Goal: Feedback & Contribution: Leave review/rating

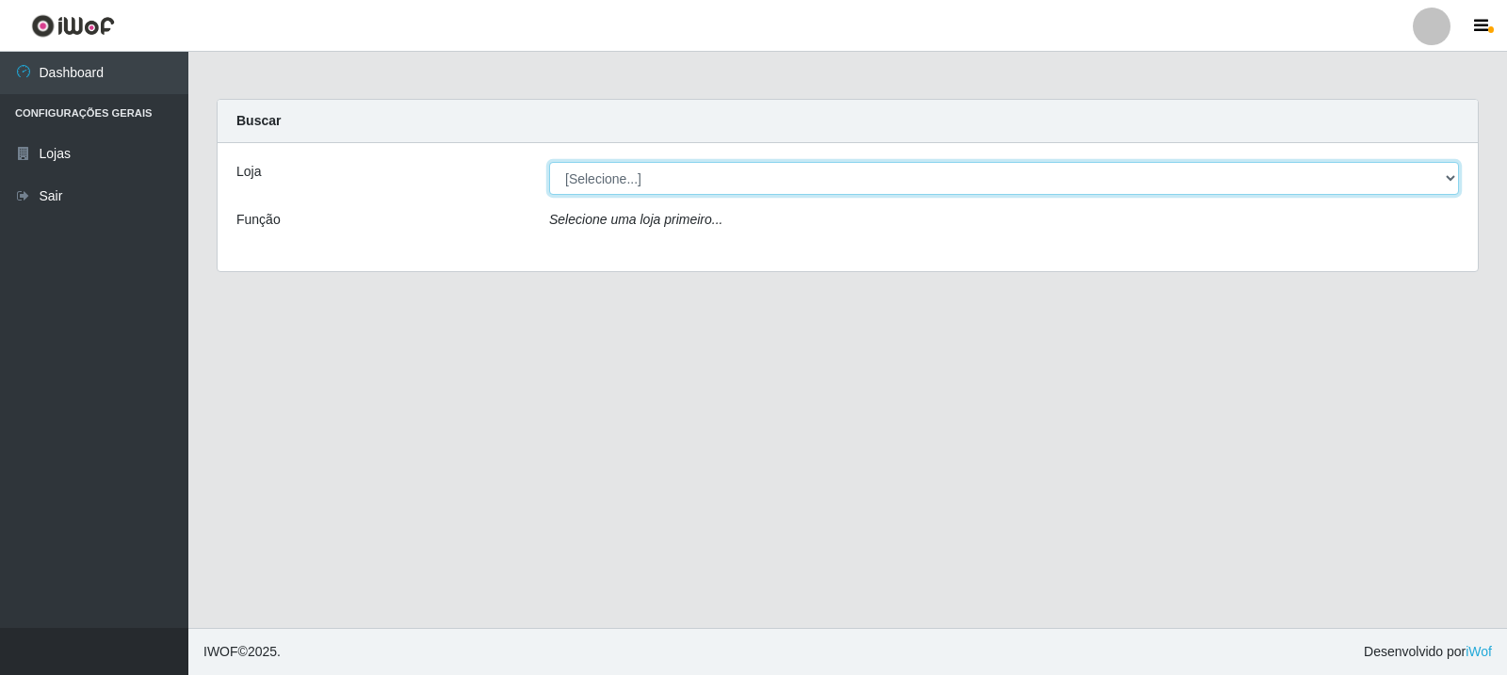
click at [700, 183] on select "[Selecione...] Rede Compras Supermercados - LOJA 3" at bounding box center [1004, 178] width 910 height 33
select select "162"
click at [549, 162] on select "[Selecione...] Rede Compras Supermercados - LOJA 3" at bounding box center [1004, 178] width 910 height 33
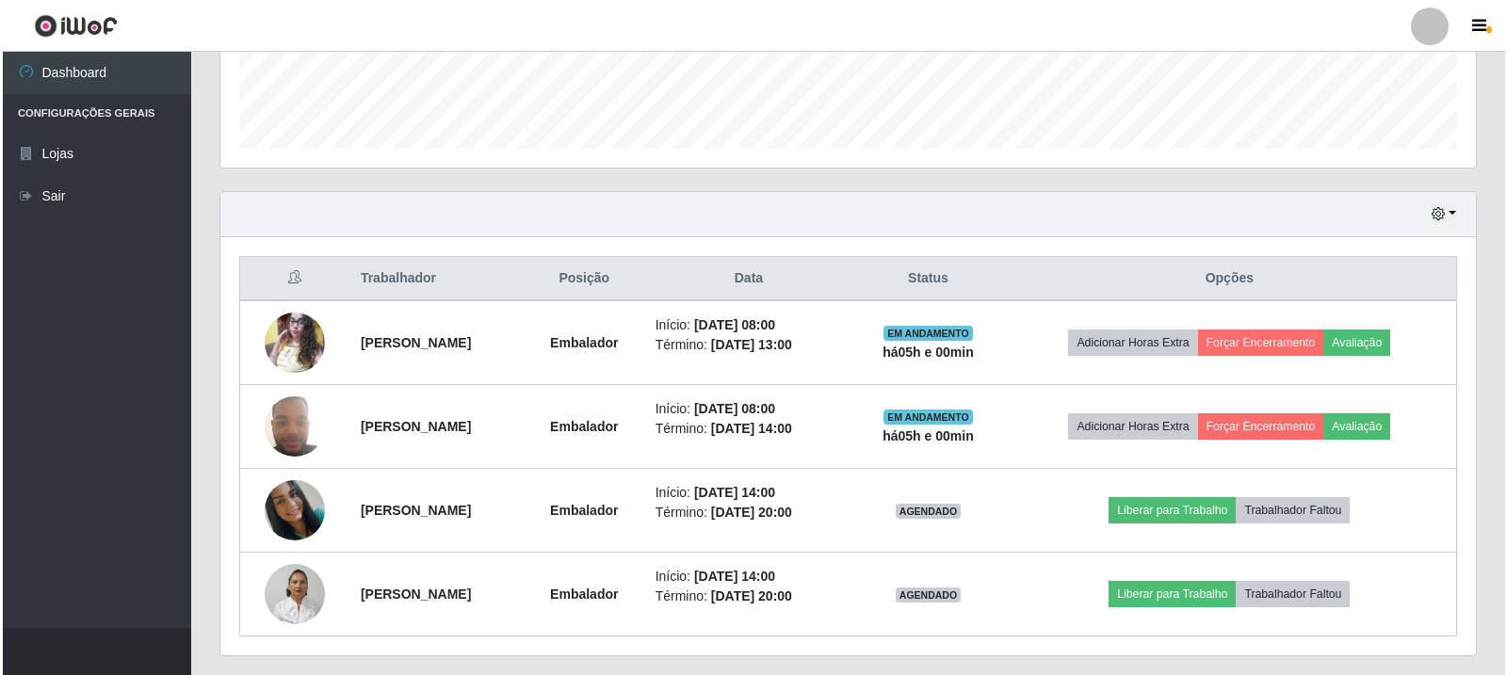
scroll to position [576, 0]
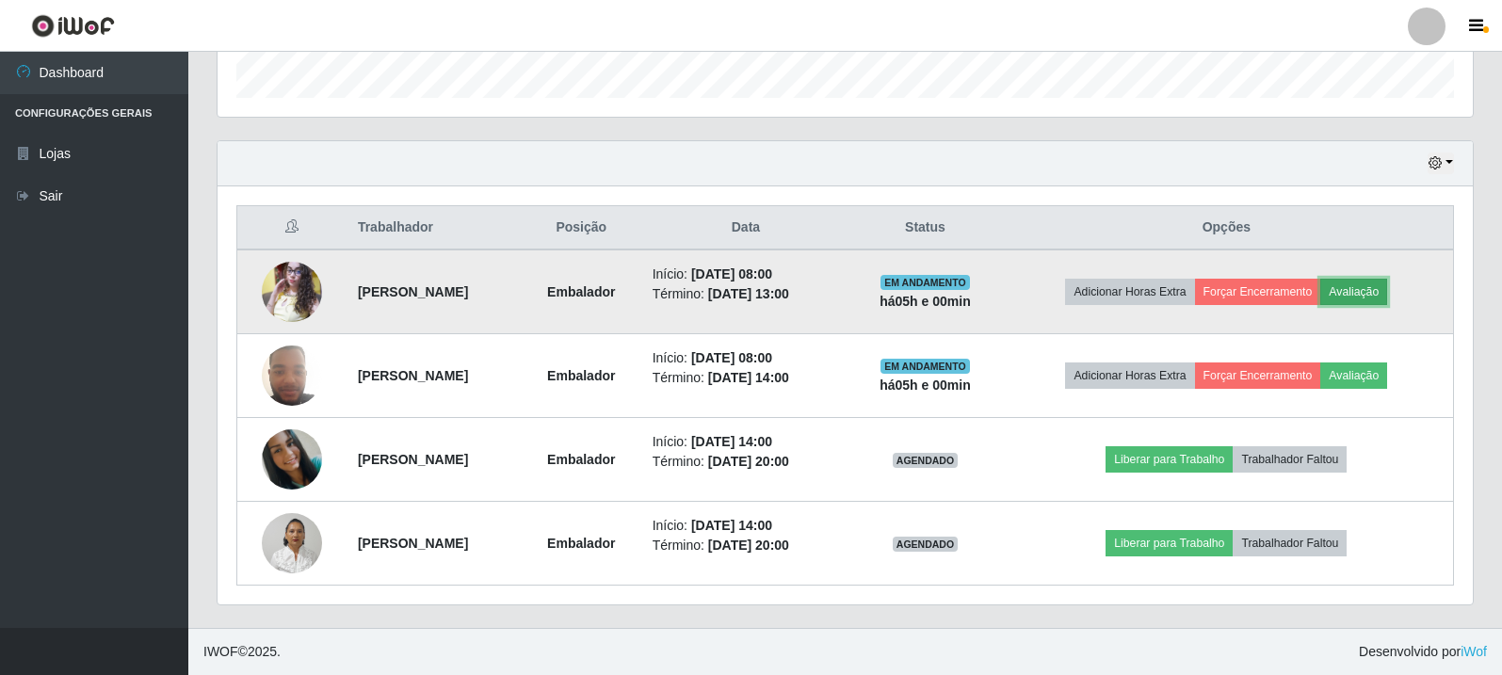
click at [1387, 293] on button "Avaliação" at bounding box center [1354, 292] width 67 height 26
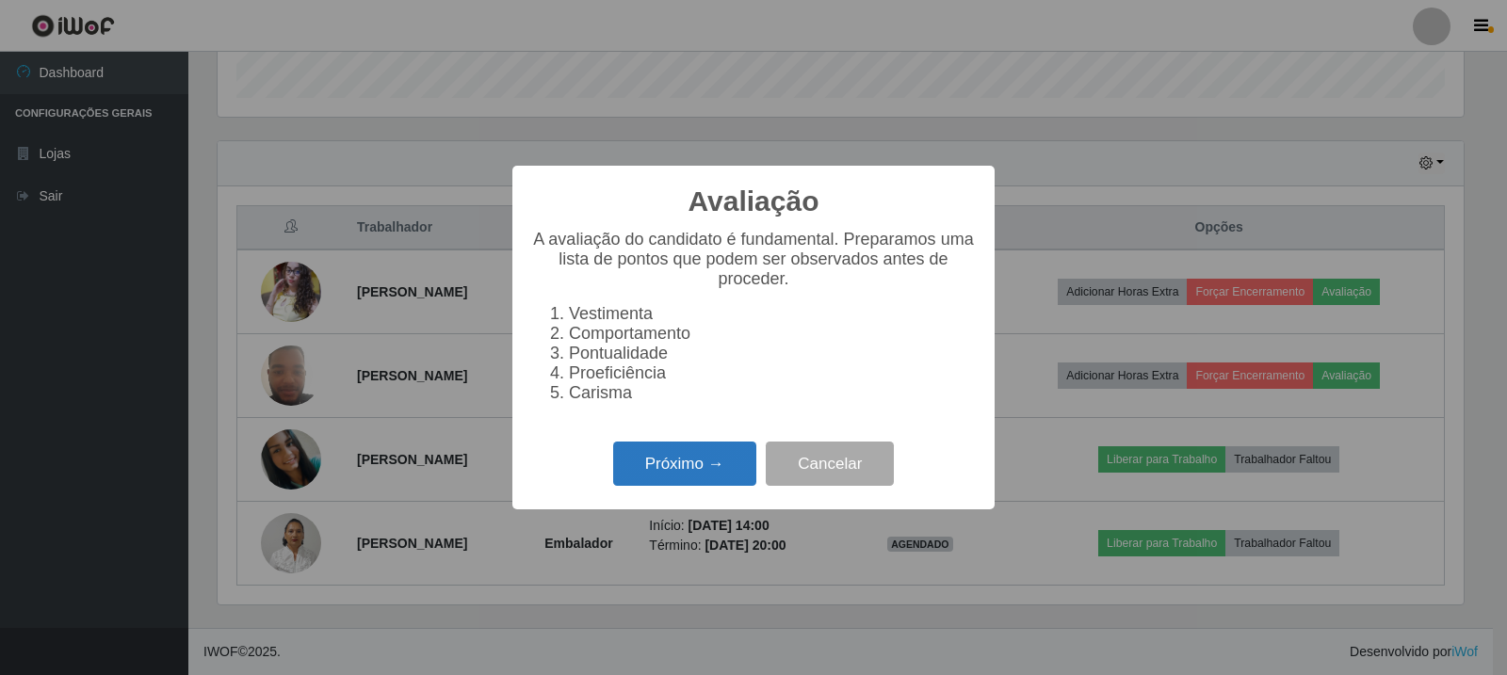
click at [694, 468] on button "Próximo →" at bounding box center [684, 464] width 143 height 44
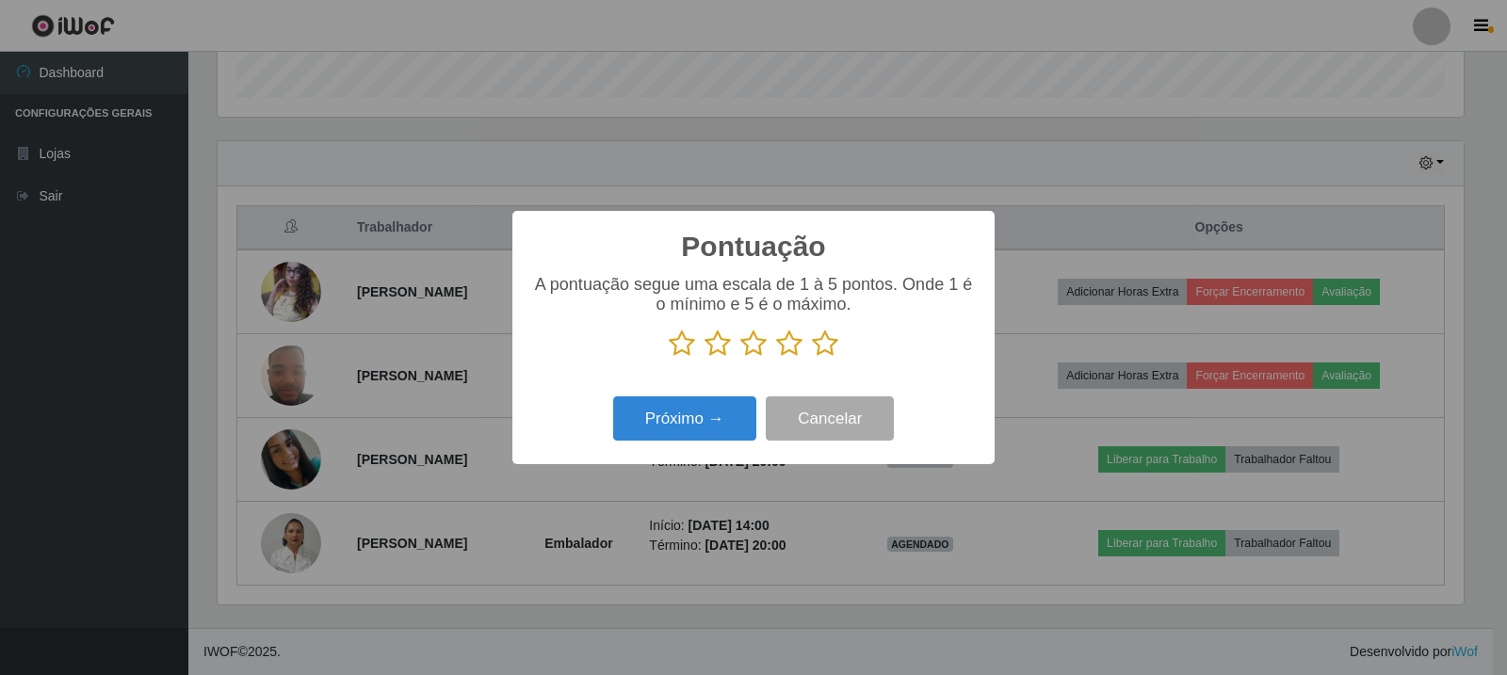
scroll to position [941537, 940681]
click at [822, 350] on icon at bounding box center [825, 344] width 26 height 28
click at [812, 358] on input "radio" at bounding box center [812, 358] width 0 height 0
click at [703, 413] on button "Próximo →" at bounding box center [684, 419] width 143 height 44
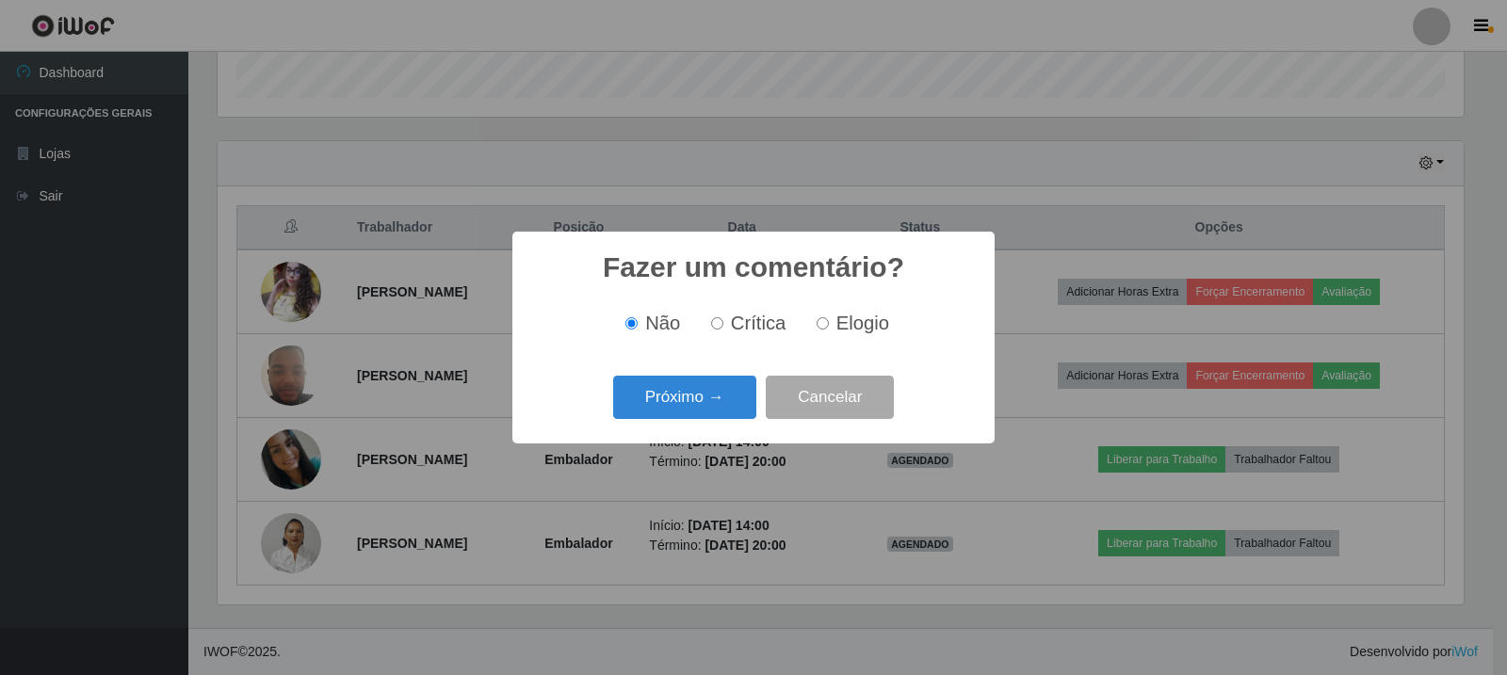
click at [817, 330] on input "Elogio" at bounding box center [823, 323] width 12 height 12
radio input "true"
click at [713, 390] on button "Próximo →" at bounding box center [684, 398] width 143 height 44
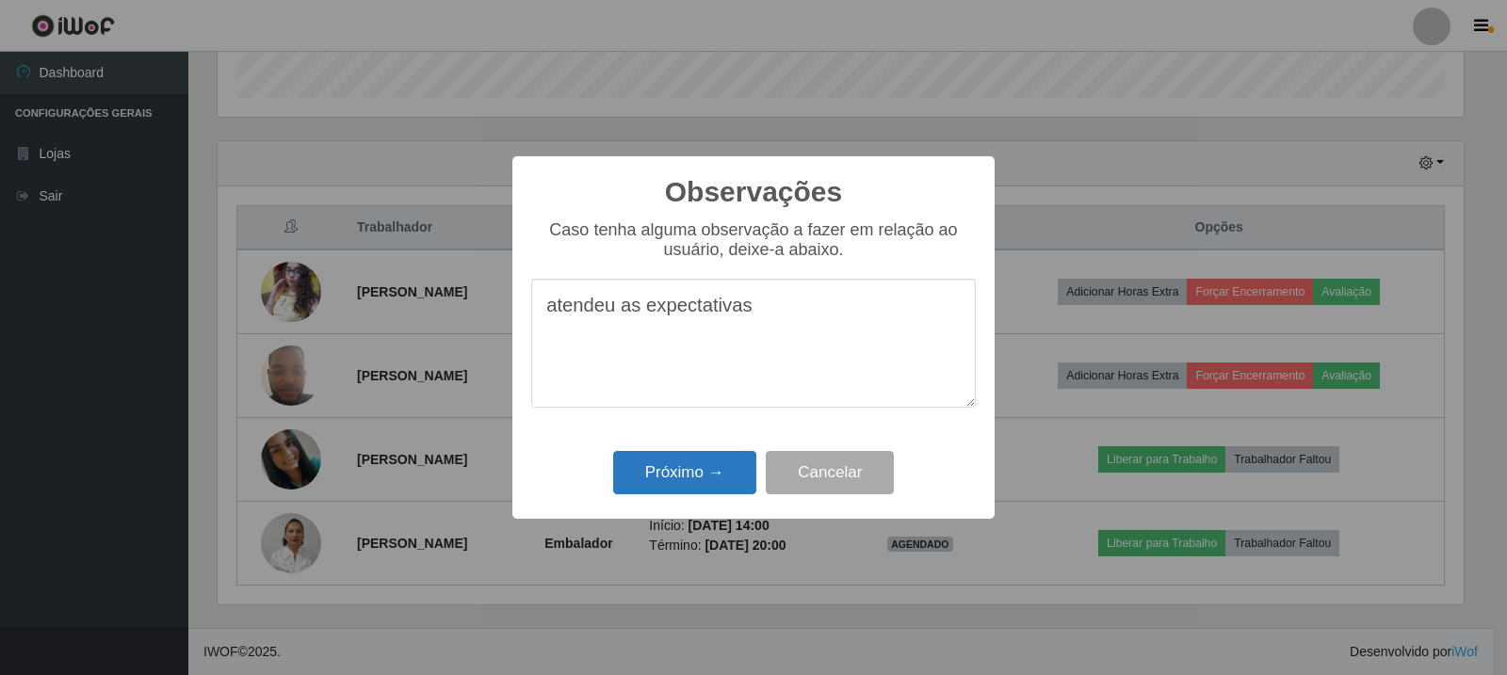
type textarea "atendeu as expectativas"
click at [684, 470] on button "Próximo →" at bounding box center [684, 473] width 143 height 44
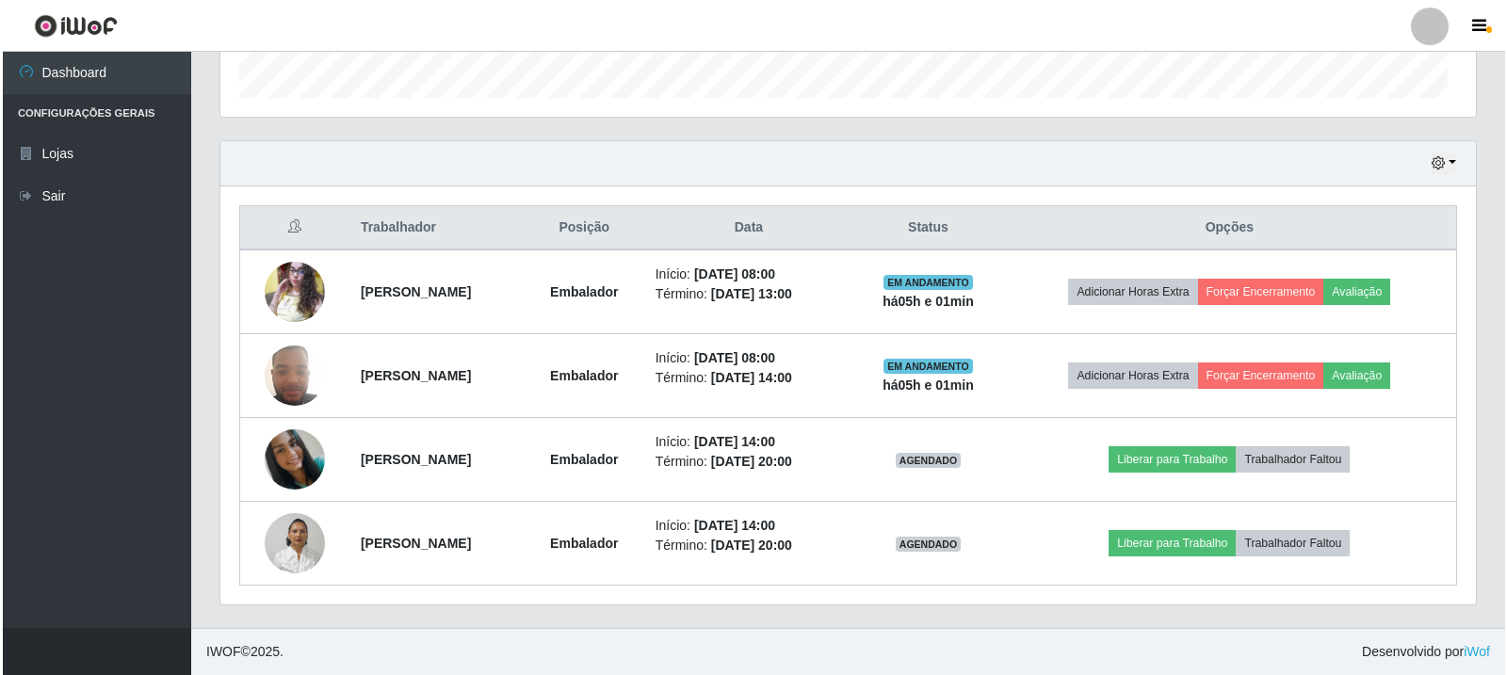
scroll to position [391, 1256]
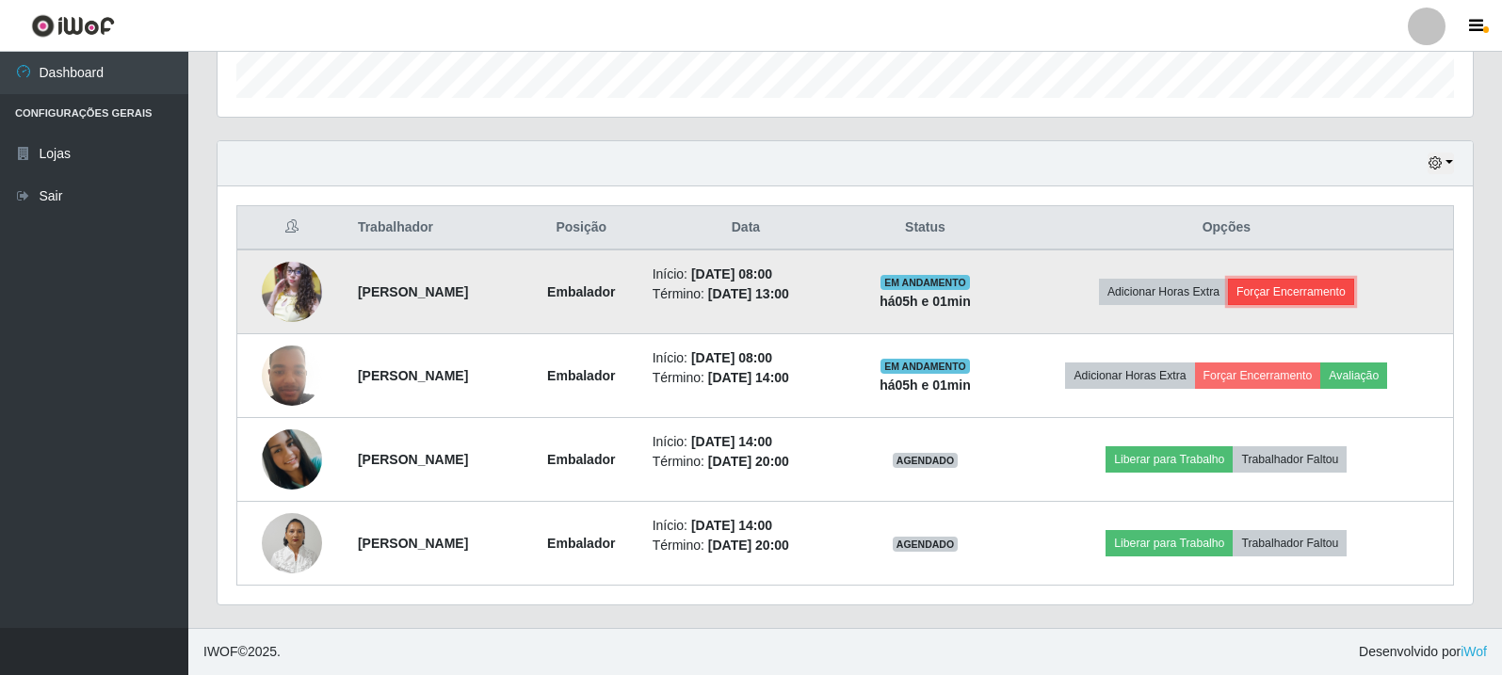
click at [1346, 297] on button "Forçar Encerramento" at bounding box center [1291, 292] width 126 height 26
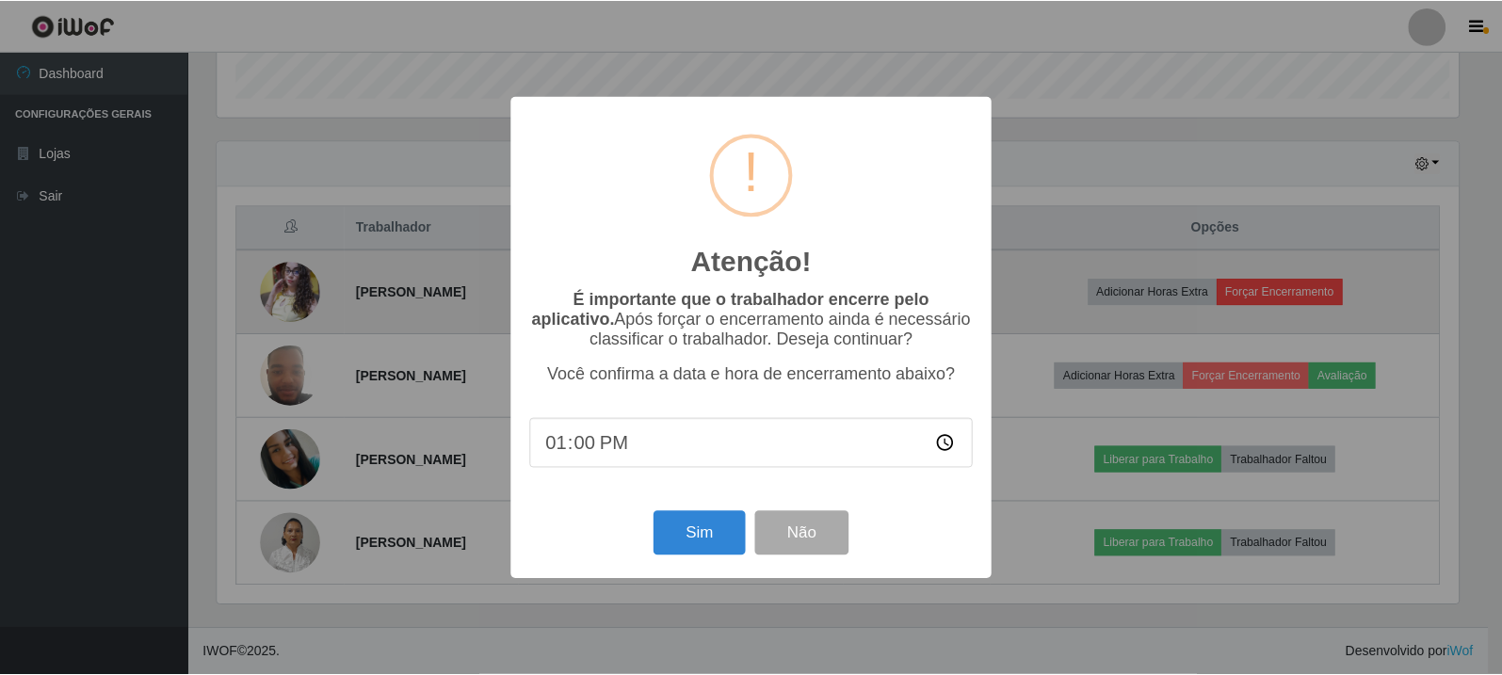
scroll to position [391, 1246]
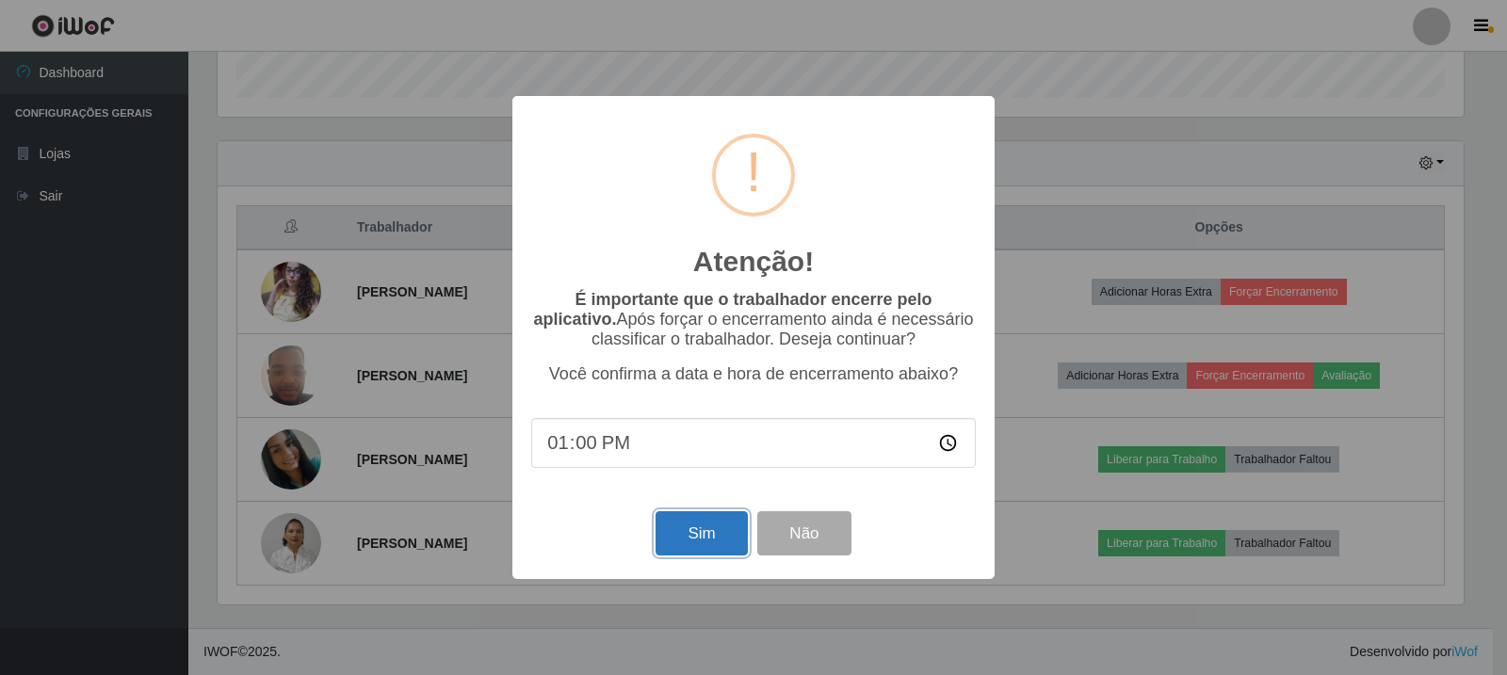
click at [718, 532] on button "Sim" at bounding box center [701, 533] width 91 height 44
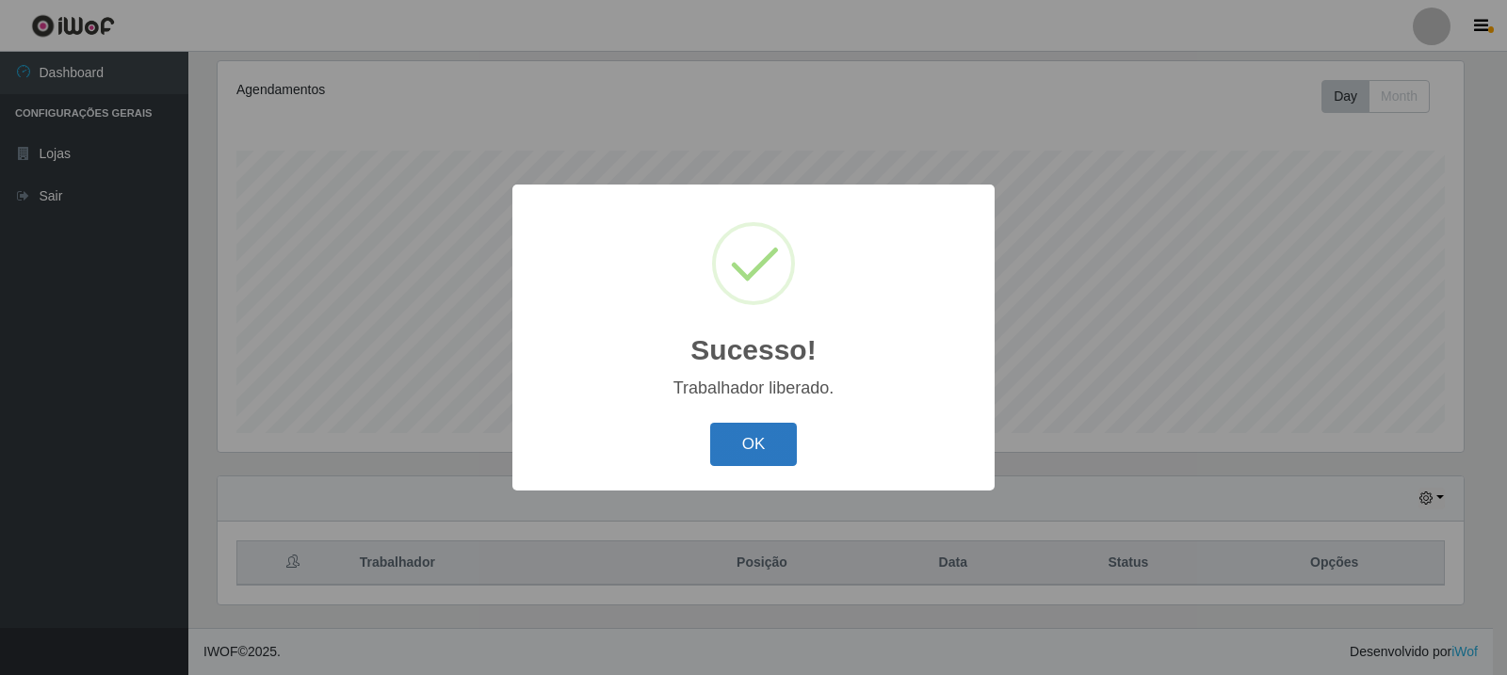
click at [766, 443] on button "OK" at bounding box center [754, 445] width 88 height 44
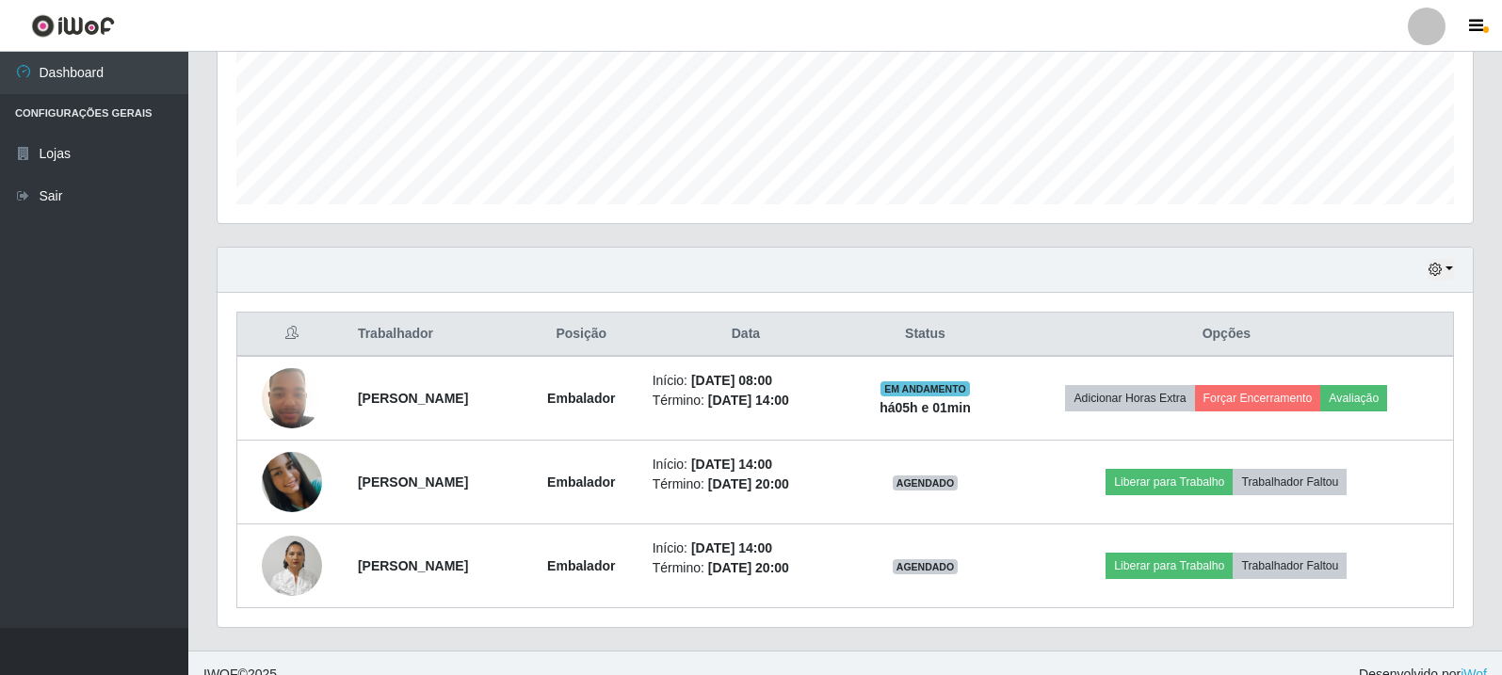
scroll to position [492, 0]
